Goal: Information Seeking & Learning: Learn about a topic

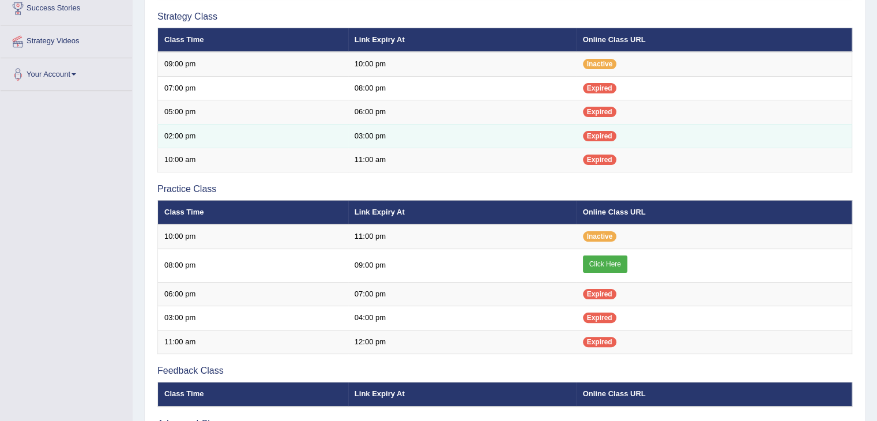
scroll to position [231, 0]
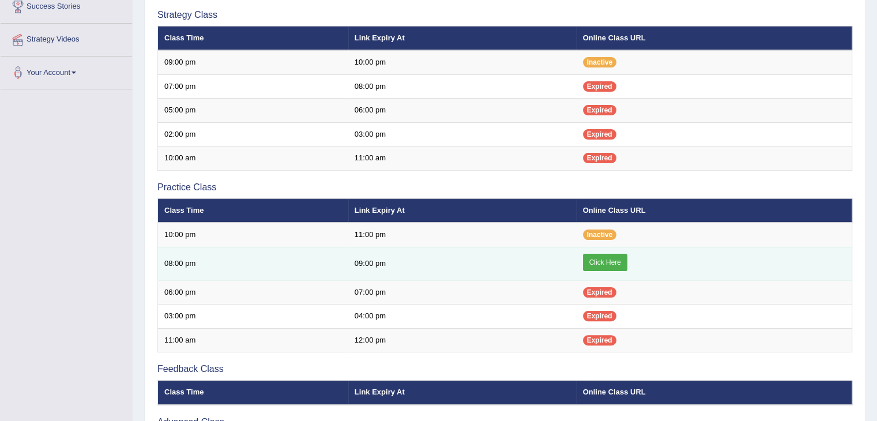
click at [612, 261] on link "Click Here" at bounding box center [605, 262] width 44 height 17
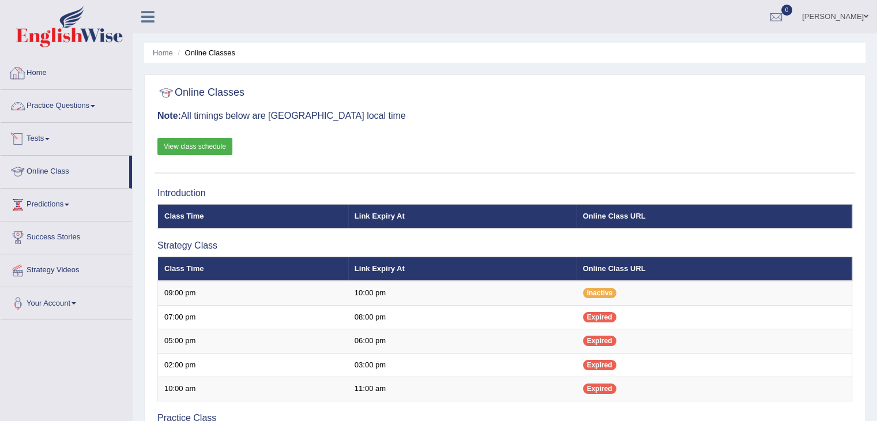
click at [39, 72] on link "Home" at bounding box center [67, 71] width 132 height 29
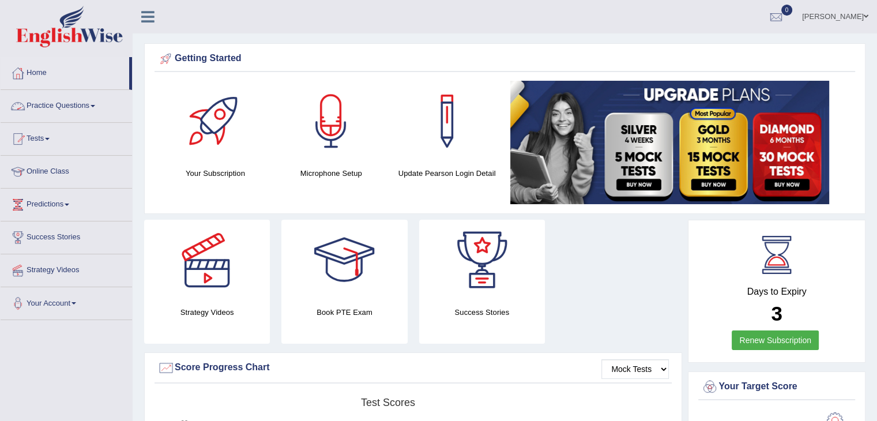
click at [63, 102] on link "Practice Questions" at bounding box center [67, 104] width 132 height 29
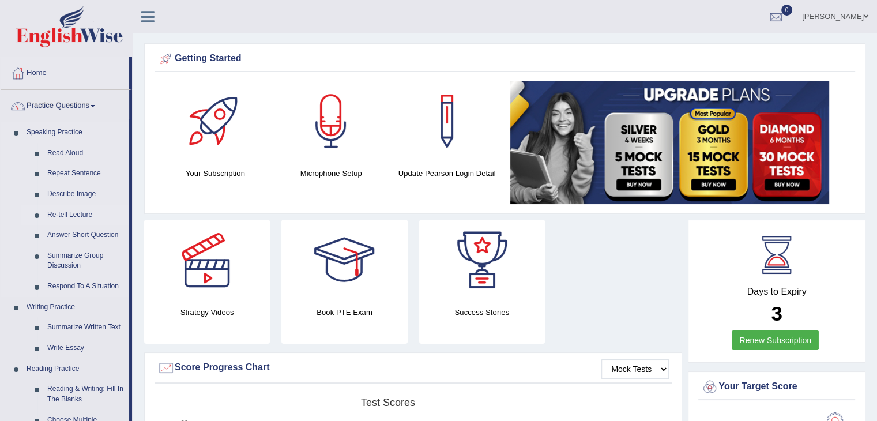
click at [77, 217] on link "Re-tell Lecture" at bounding box center [85, 215] width 87 height 21
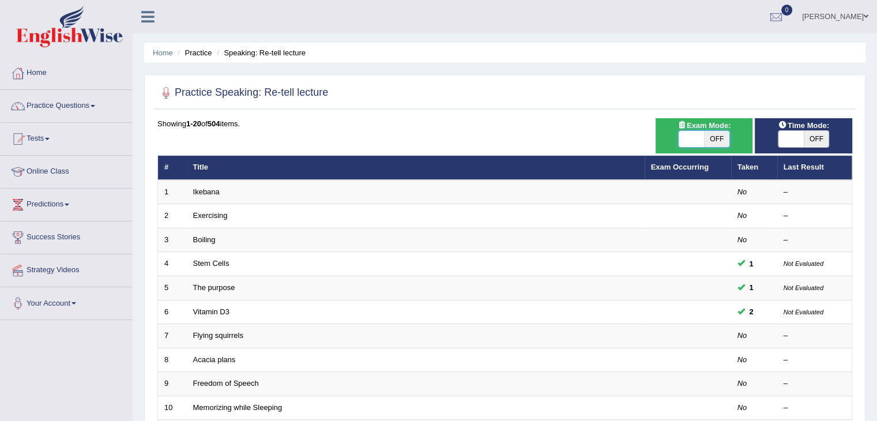
click at [703, 132] on span at bounding box center [691, 139] width 25 height 16
checkbox input "true"
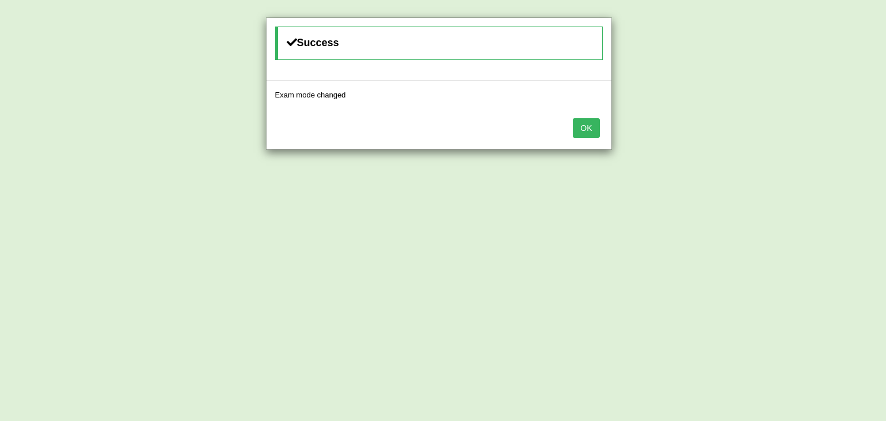
click at [585, 127] on button "OK" at bounding box center [586, 128] width 27 height 20
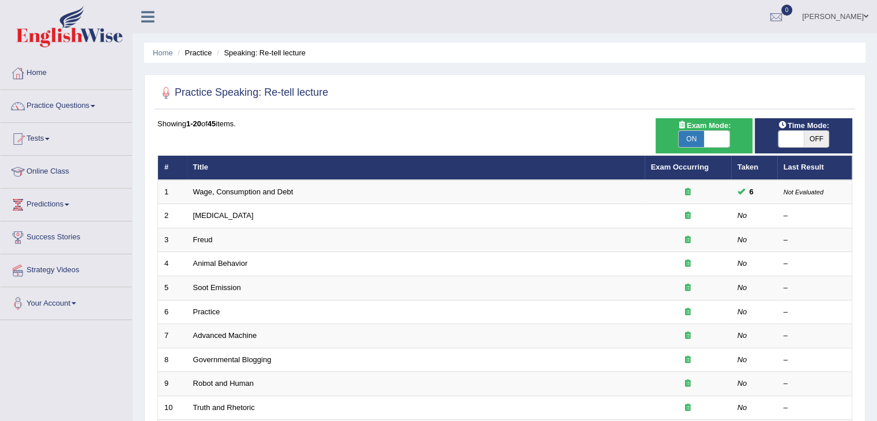
click at [802, 137] on span at bounding box center [791, 139] width 25 height 16
checkbox input "true"
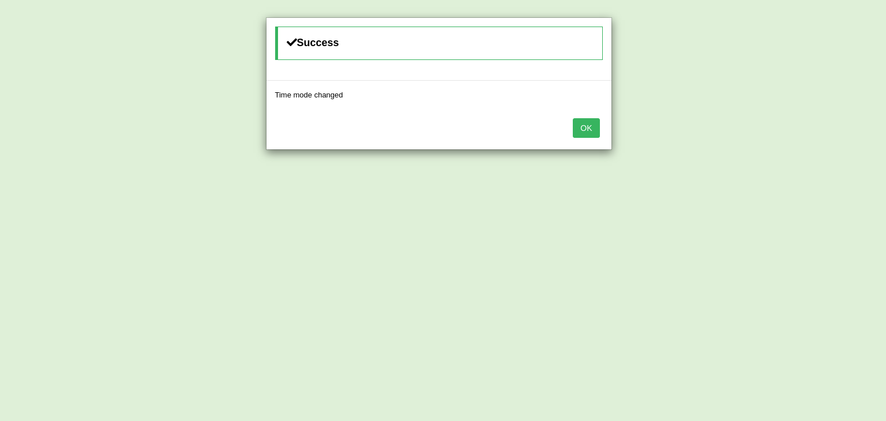
click at [595, 125] on button "OK" at bounding box center [586, 128] width 27 height 20
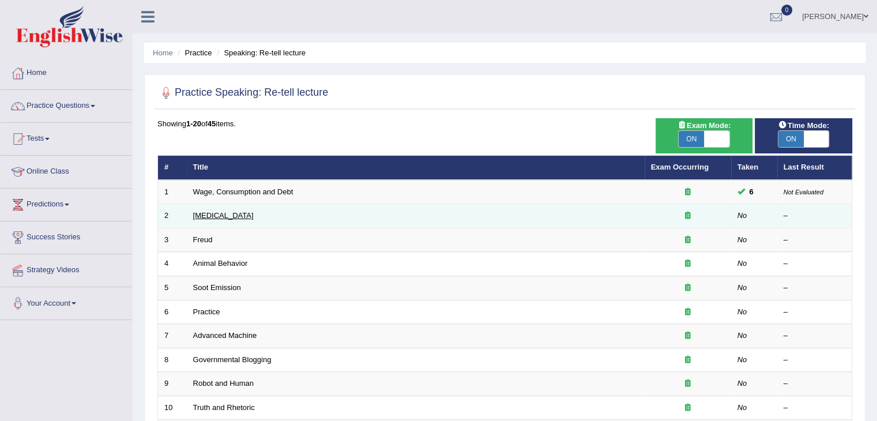
click at [247, 214] on link "[MEDICAL_DATA]" at bounding box center [223, 215] width 61 height 9
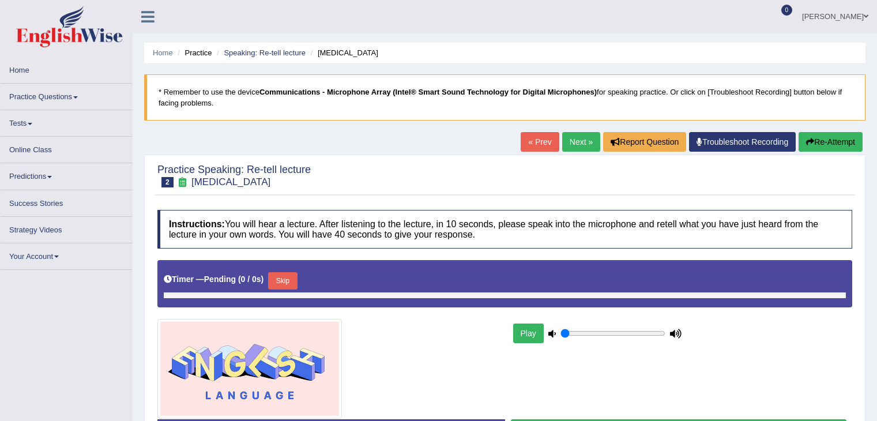
type input "0.5"
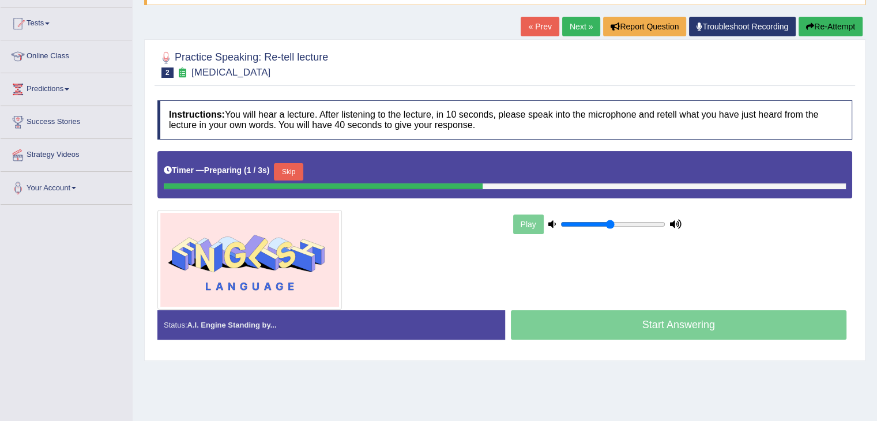
scroll to position [173, 0]
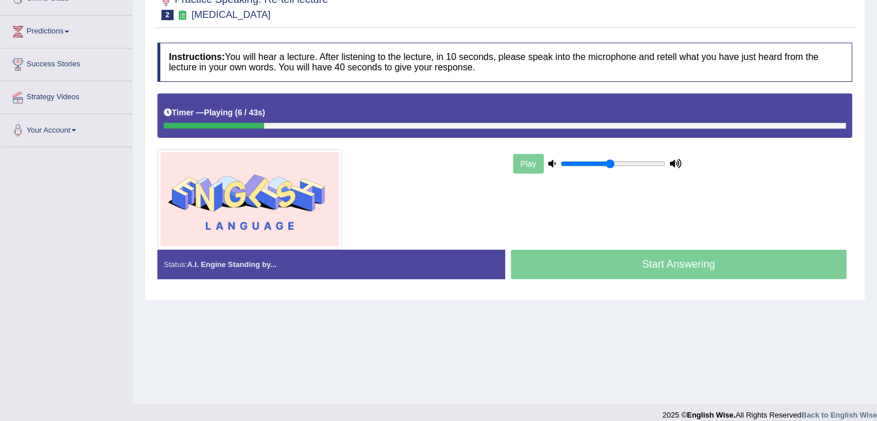
click at [472, 184] on div at bounding box center [329, 199] width 354 height 100
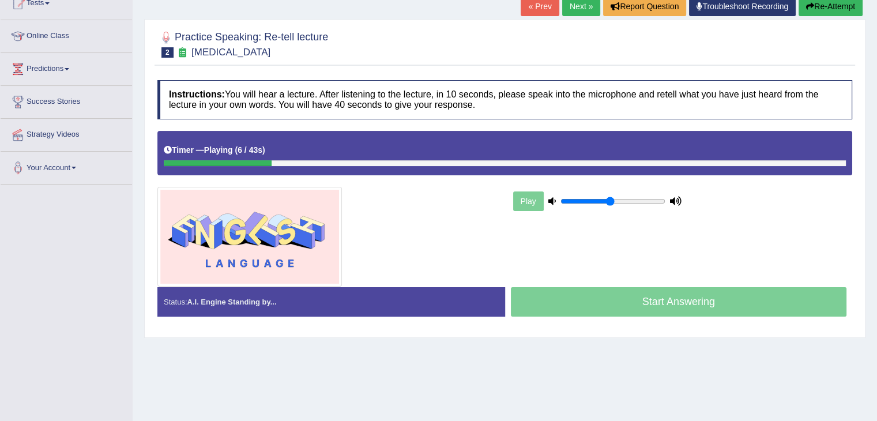
scroll to position [115, 0]
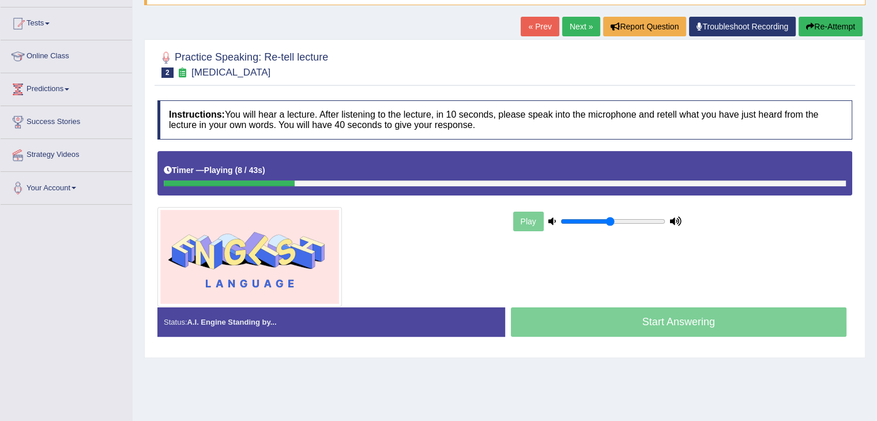
drag, startPoint x: 288, startPoint y: 180, endPoint x: 197, endPoint y: 180, distance: 91.2
click at [197, 181] on div at bounding box center [505, 184] width 682 height 6
click at [833, 28] on button "Re-Attempt" at bounding box center [831, 27] width 64 height 20
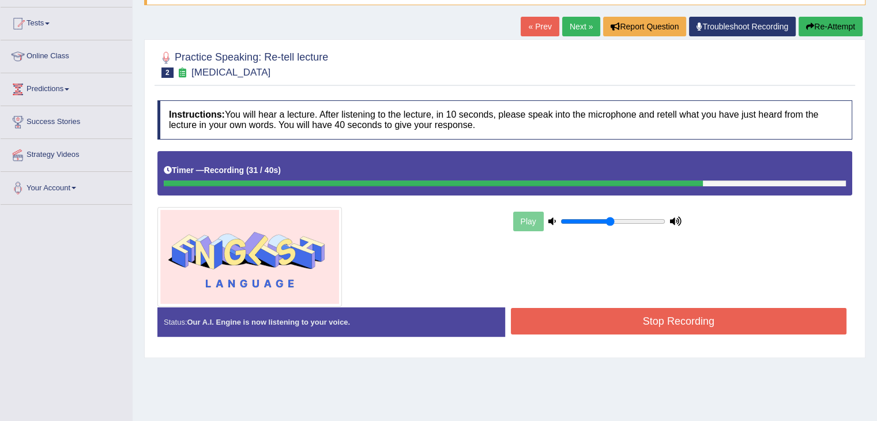
click at [663, 306] on div "Instructions: You will hear a lecture. After listening to the lecture, in 10 se…" at bounding box center [505, 223] width 701 height 257
click at [663, 308] on button "Stop Recording" at bounding box center [679, 321] width 336 height 27
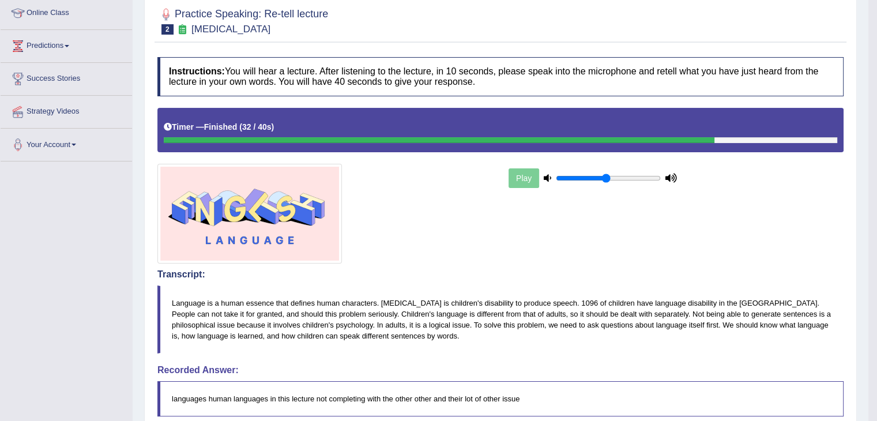
scroll to position [155, 0]
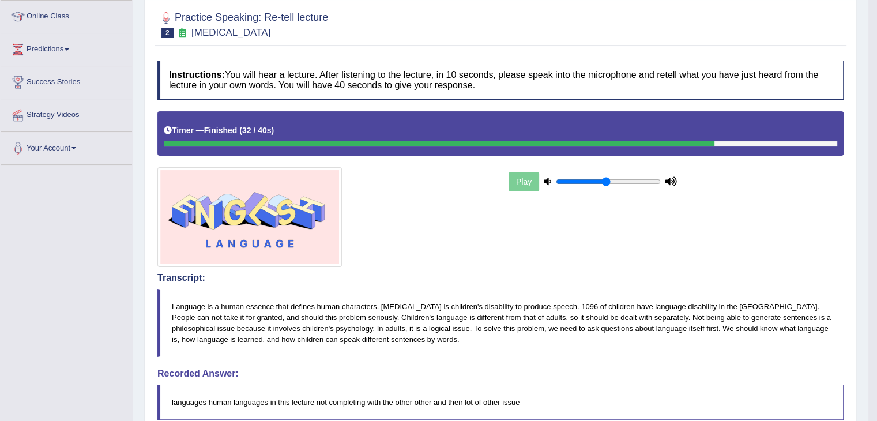
drag, startPoint x: 879, startPoint y: 118, endPoint x: 873, endPoint y: 192, distance: 74.1
click at [873, 192] on html "Toggle navigation Home Practice Questions Speaking Practice Read Aloud Repeat S…" at bounding box center [438, 55] width 877 height 421
click at [511, 184] on div "Play" at bounding box center [593, 181] width 173 height 29
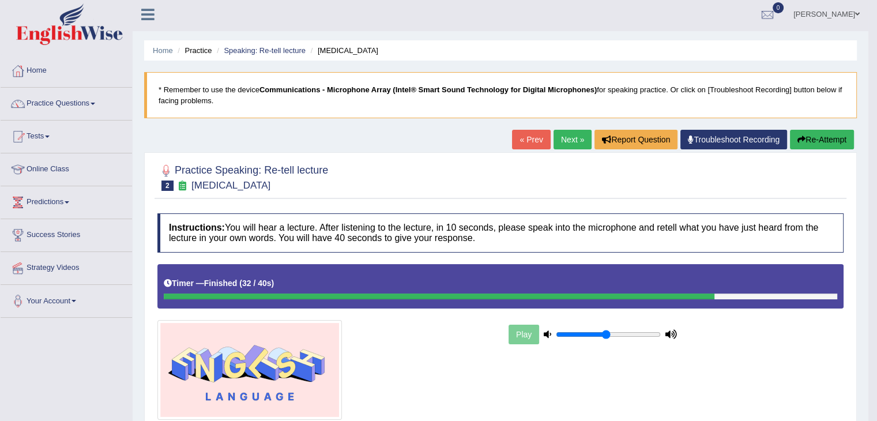
scroll to position [0, 0]
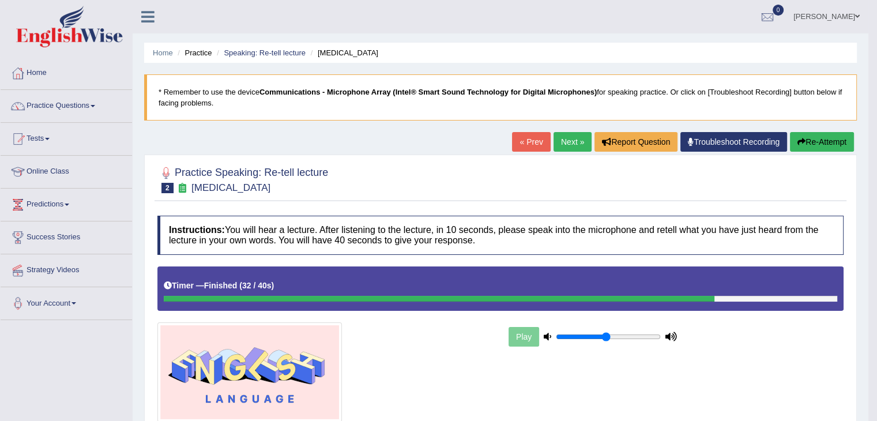
click at [844, 14] on link "[PERSON_NAME]" at bounding box center [827, 15] width 84 height 30
